Goal: Task Accomplishment & Management: Complete application form

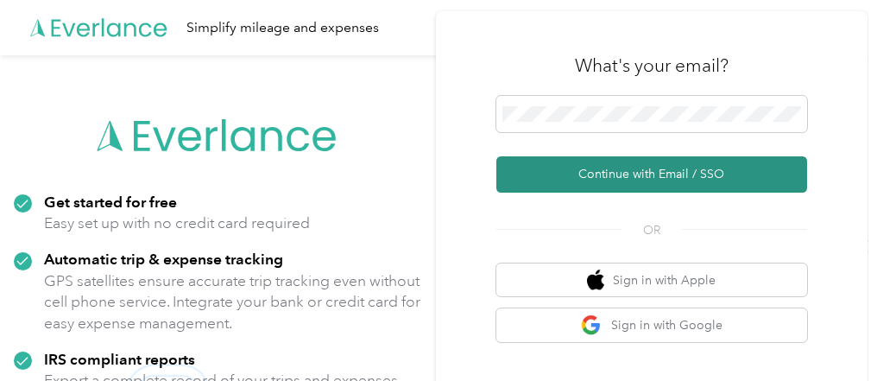
click at [608, 174] on button "Continue with Email / SSO" at bounding box center [651, 174] width 311 height 36
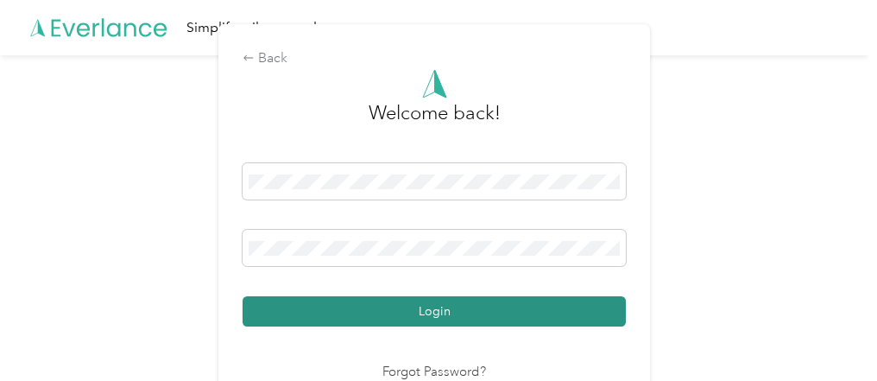
click at [328, 306] on button "Login" at bounding box center [434, 311] width 383 height 30
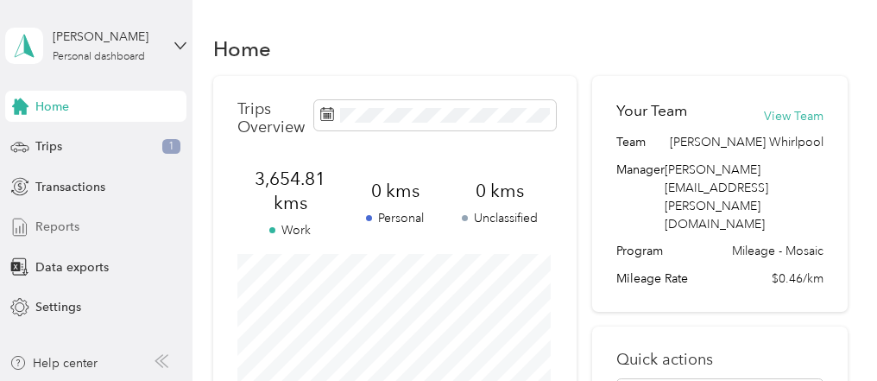
click at [62, 229] on span "Reports" at bounding box center [57, 227] width 44 height 18
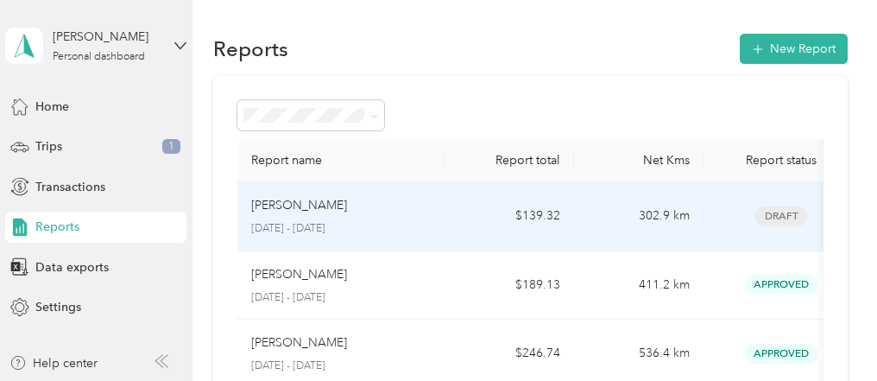
click at [294, 211] on p "[PERSON_NAME]" at bounding box center [299, 205] width 96 height 19
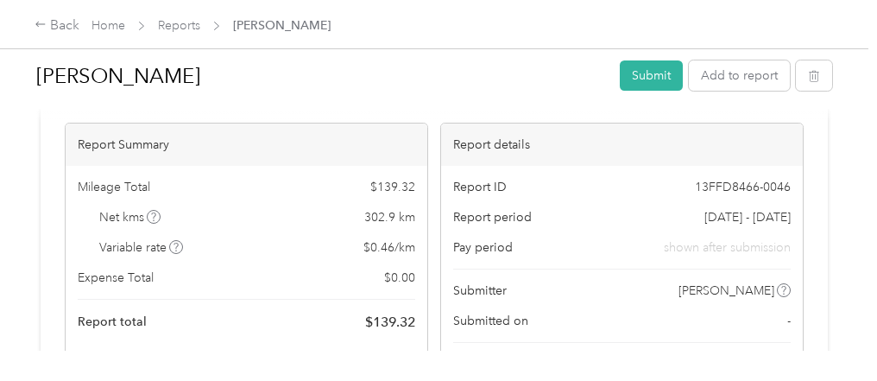
scroll to position [138, 0]
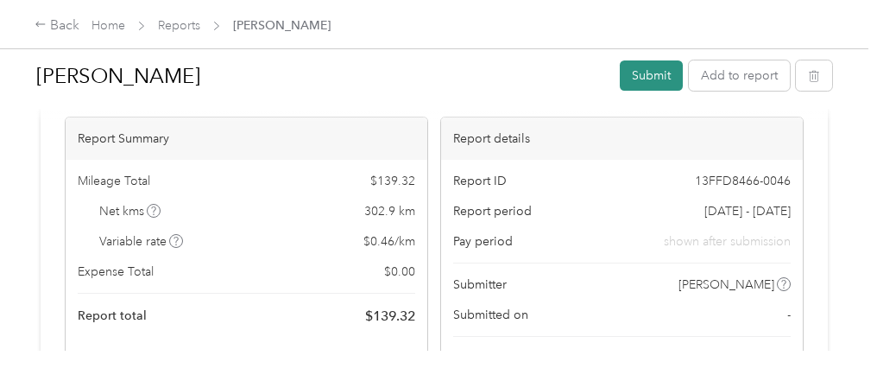
click at [644, 83] on button "Submit" at bounding box center [651, 75] width 63 height 30
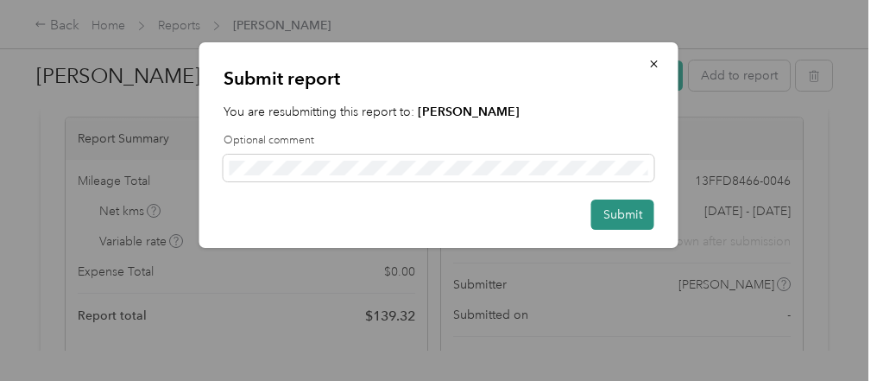
click at [612, 215] on button "Submit" at bounding box center [622, 214] width 63 height 30
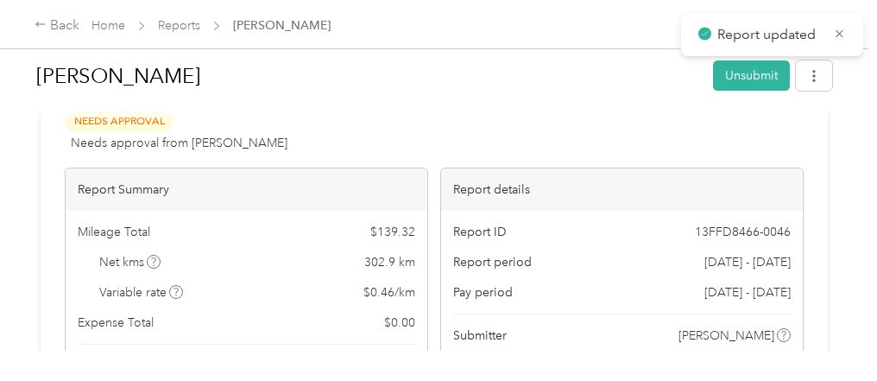
scroll to position [0, 0]
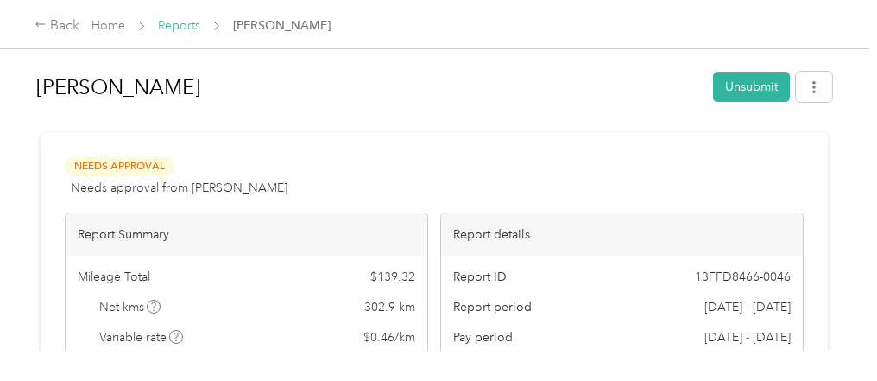
click at [174, 26] on link "Reports" at bounding box center [179, 25] width 42 height 15
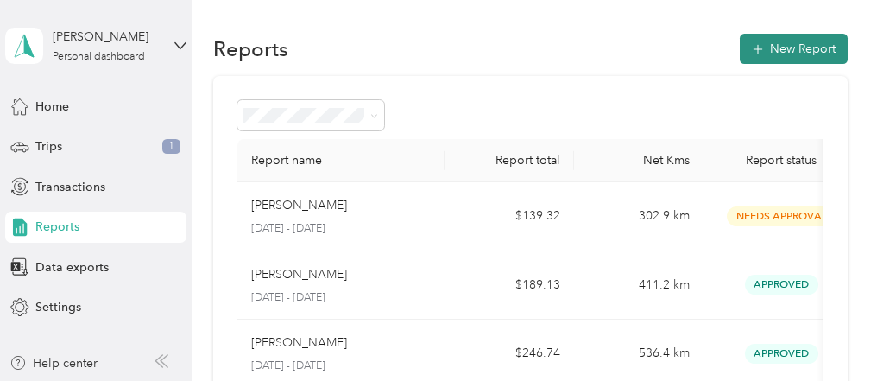
click at [773, 54] on button "New Report" at bounding box center [794, 49] width 108 height 30
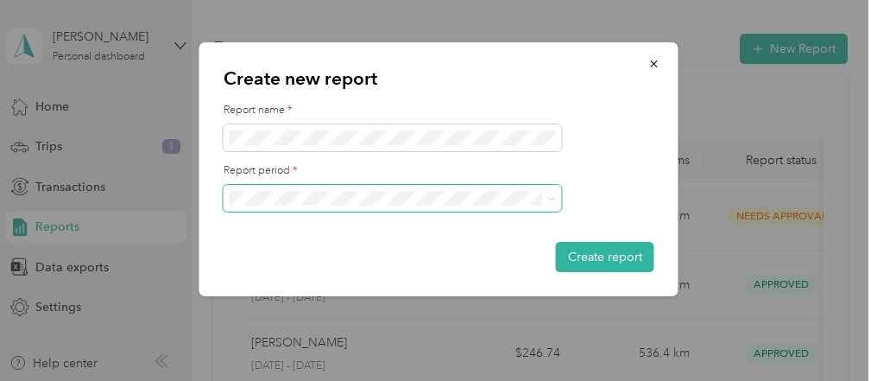
click at [546, 203] on span at bounding box center [549, 199] width 14 height 12
click at [549, 200] on icon at bounding box center [552, 199] width 8 height 8
click at [651, 66] on icon "button" at bounding box center [653, 63] width 7 height 7
